Goal: Information Seeking & Learning: Find specific fact

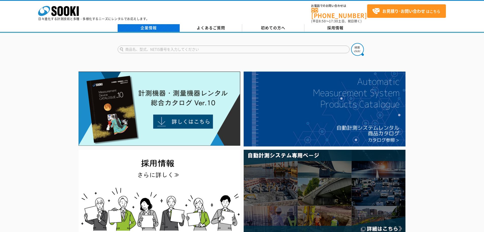
click at [148, 26] on link "企業情報" at bounding box center [149, 28] width 62 height 8
click at [160, 24] on link "企業情報" at bounding box center [149, 28] width 62 height 8
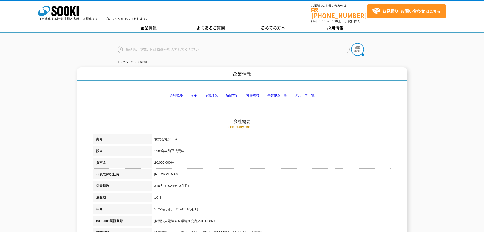
click at [178, 93] on link "会社概要" at bounding box center [176, 95] width 13 height 4
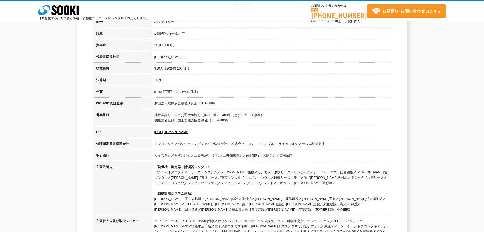
scroll to position [68, 0]
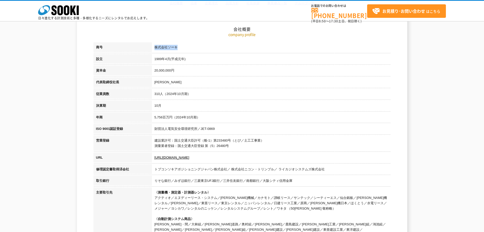
drag, startPoint x: 189, startPoint y: 50, endPoint x: 154, endPoint y: 50, distance: 35.1
click at [154, 50] on td "株式会社ソーキ" at bounding box center [271, 48] width 239 height 12
copy td "株式会社ソーキ"
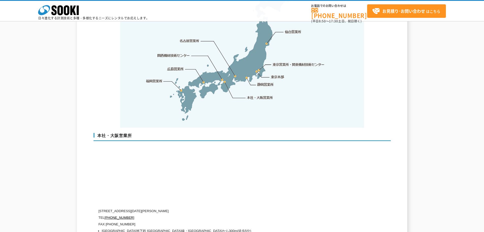
scroll to position [1110, 0]
